Goal: Find specific page/section: Find specific page/section

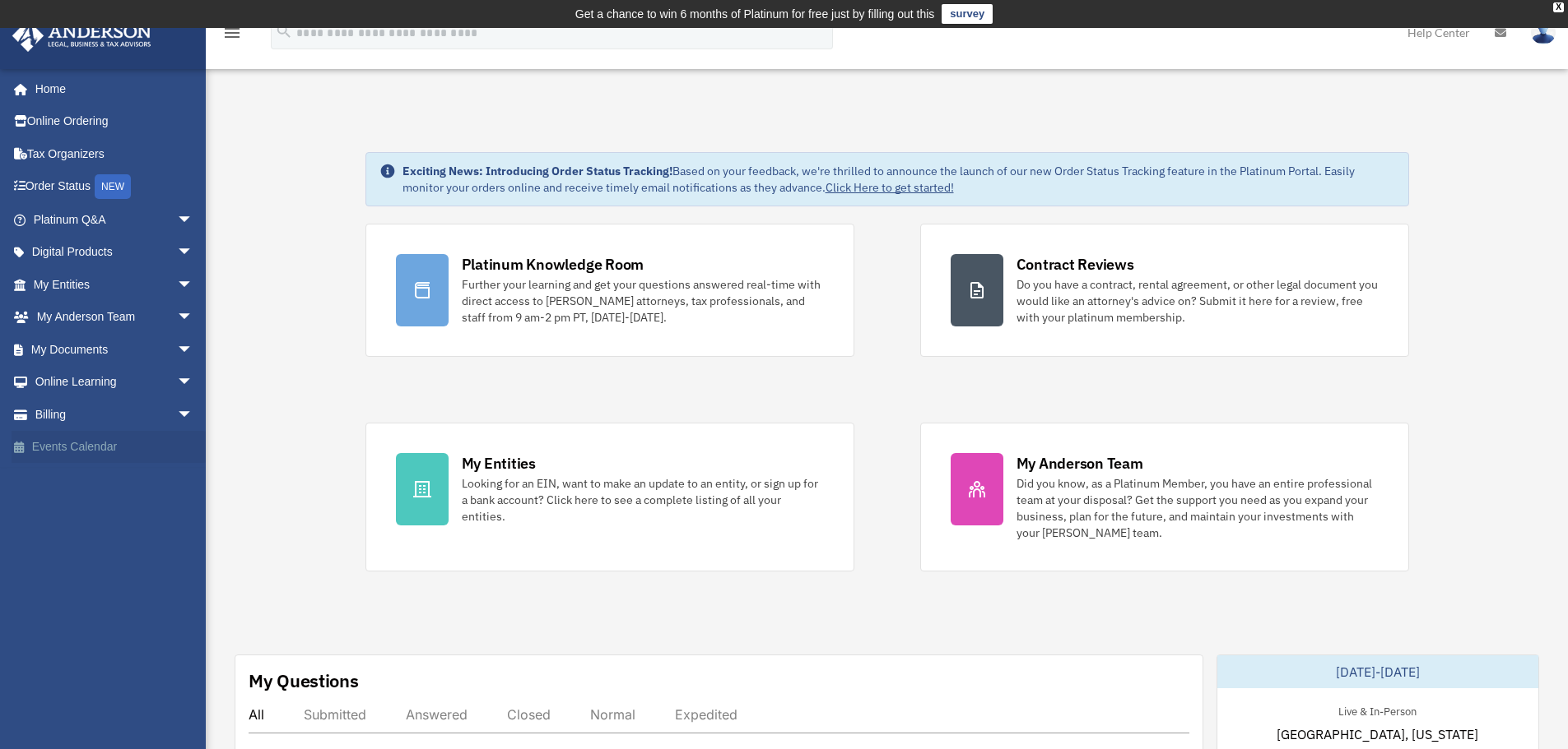
click at [109, 445] on link "Events Calendar" at bounding box center [115, 447] width 207 height 33
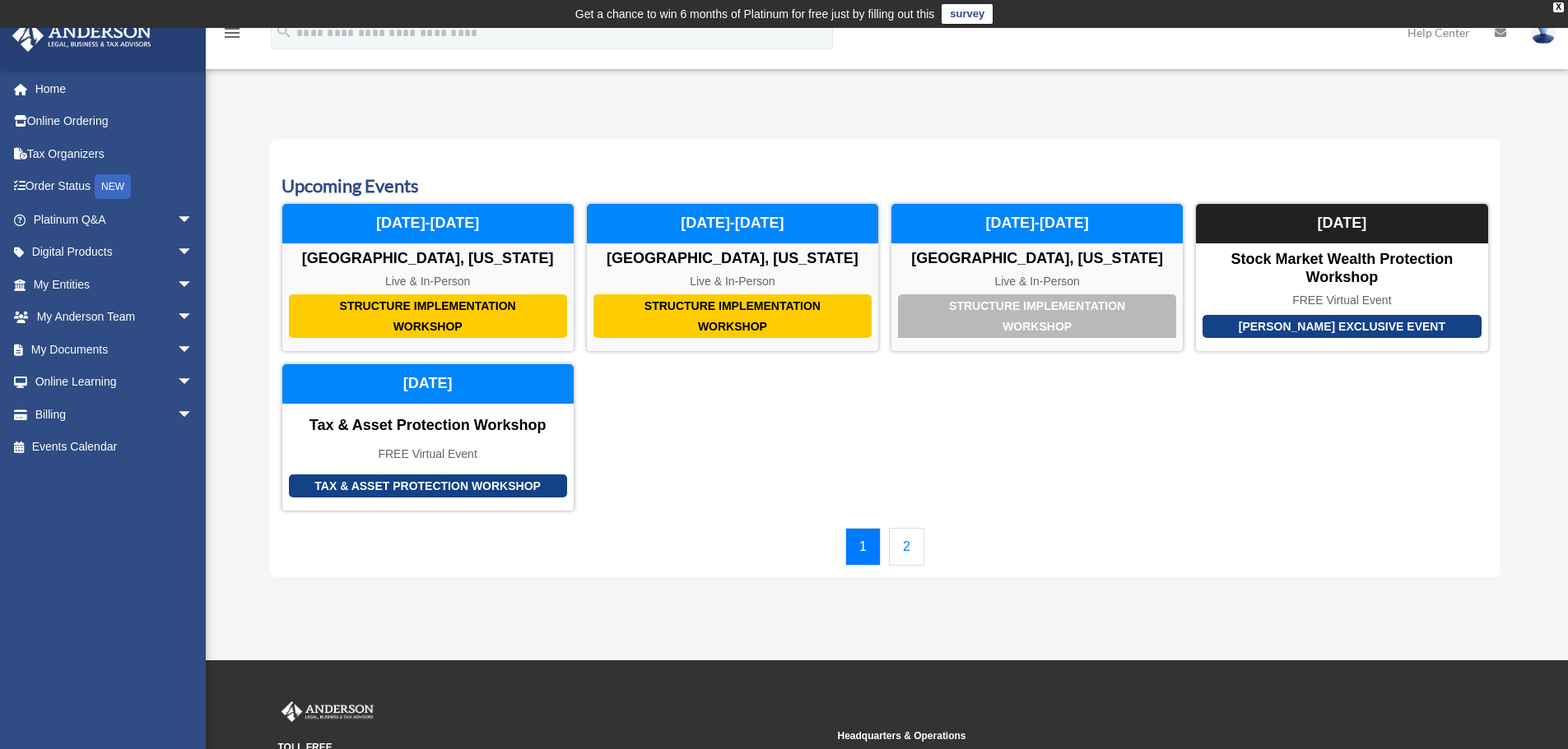
click at [903, 554] on link "2" at bounding box center [907, 547] width 36 height 38
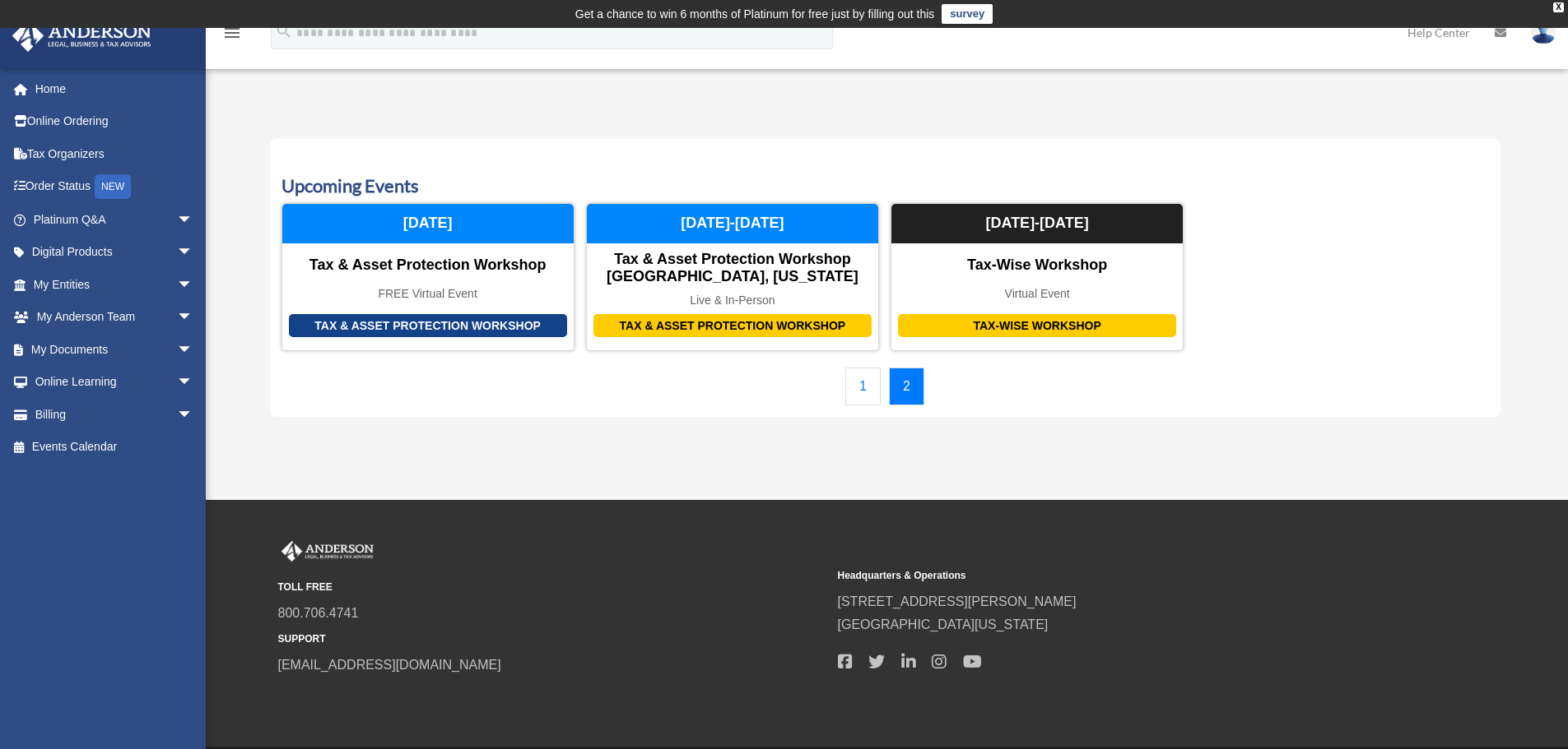
click at [867, 391] on link "1" at bounding box center [863, 386] width 36 height 38
